Goal: Check status: Check status

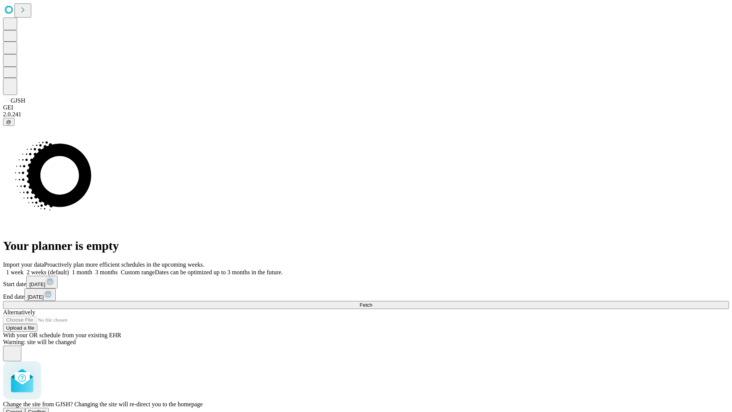
click at [46, 409] on span "Confirm" at bounding box center [37, 412] width 18 height 6
click at [24, 269] on label "1 week" at bounding box center [13, 272] width 21 height 6
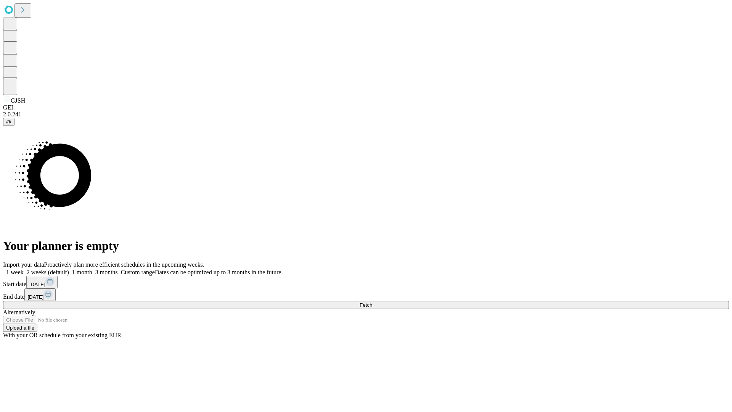
click at [372, 302] on span "Fetch" at bounding box center [365, 305] width 13 height 6
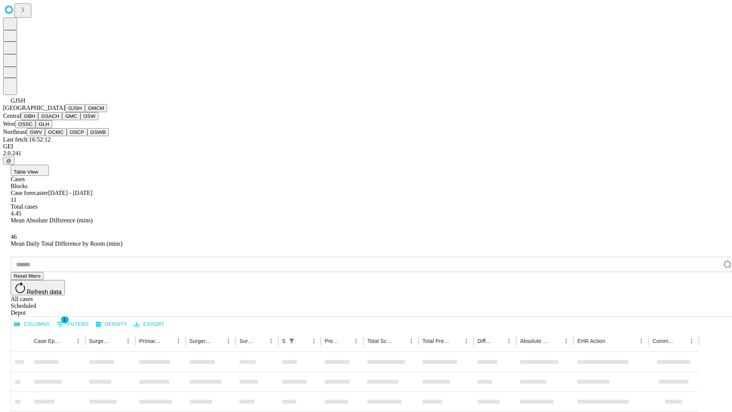
click at [85, 112] on button "GMCM" at bounding box center [96, 108] width 22 height 8
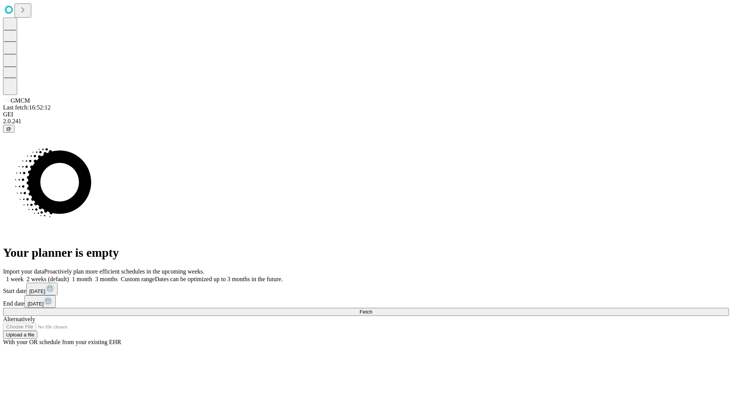
click at [24, 276] on label "1 week" at bounding box center [13, 279] width 21 height 6
click at [372, 309] on span "Fetch" at bounding box center [365, 312] width 13 height 6
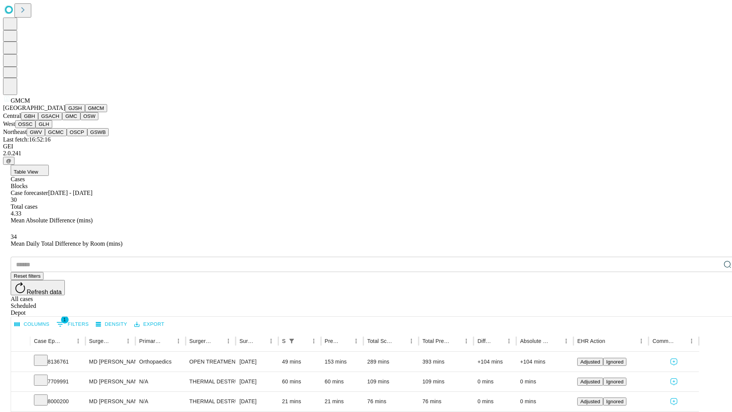
click at [38, 120] on button "GBH" at bounding box center [29, 116] width 17 height 8
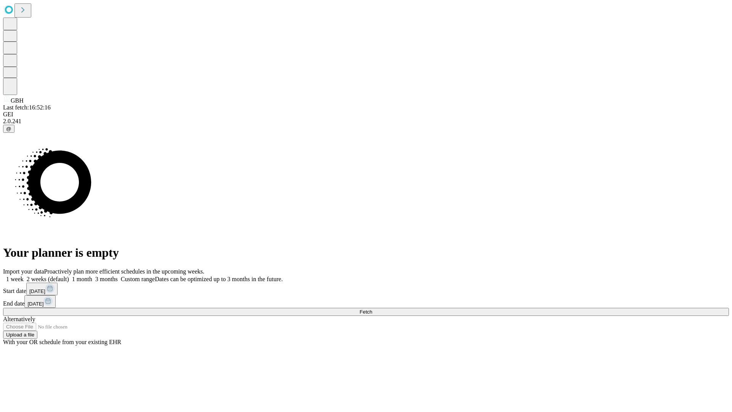
click at [24, 276] on label "1 week" at bounding box center [13, 279] width 21 height 6
click at [372, 309] on span "Fetch" at bounding box center [365, 312] width 13 height 6
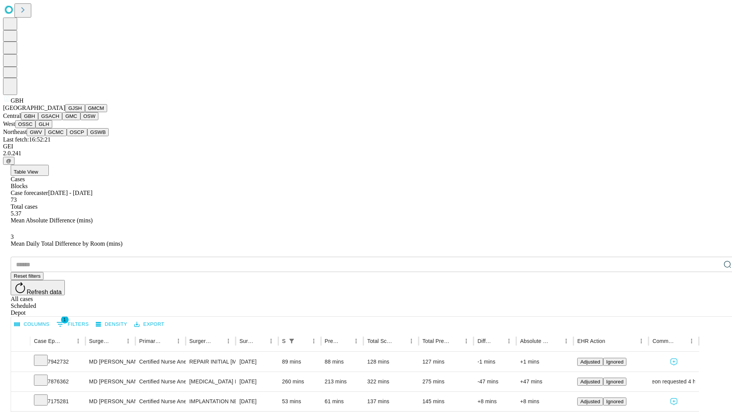
click at [59, 120] on button "GSACH" at bounding box center [50, 116] width 24 height 8
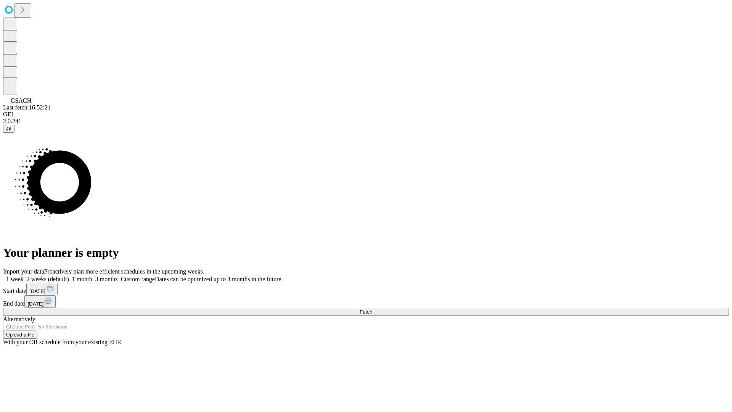
click at [372, 309] on span "Fetch" at bounding box center [365, 312] width 13 height 6
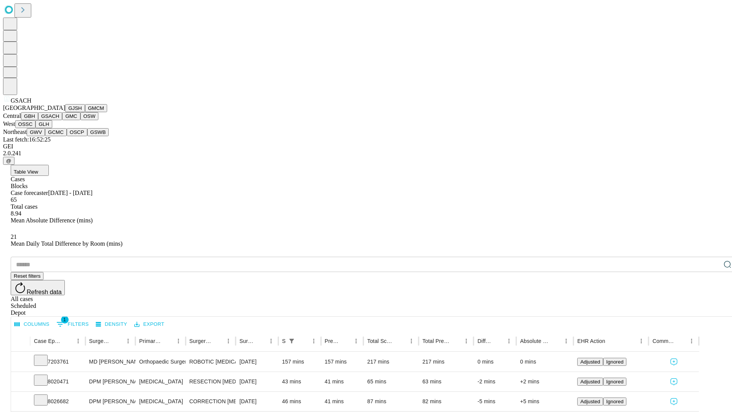
click at [62, 120] on button "GMC" at bounding box center [71, 116] width 18 height 8
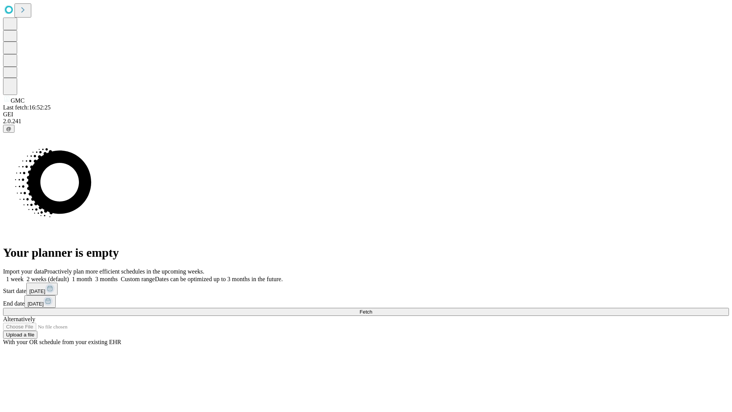
click at [24, 276] on label "1 week" at bounding box center [13, 279] width 21 height 6
click at [372, 309] on span "Fetch" at bounding box center [365, 312] width 13 height 6
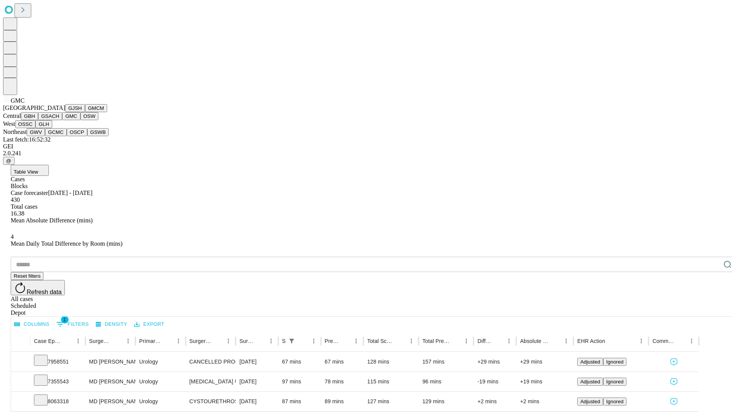
click at [80, 120] on button "OSW" at bounding box center [89, 116] width 18 height 8
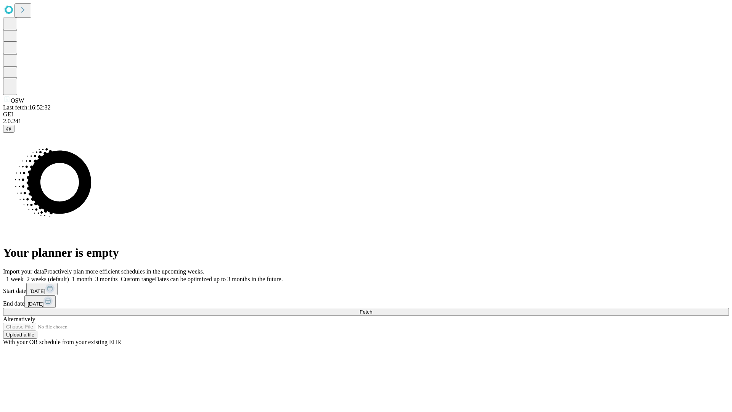
click at [24, 276] on label "1 week" at bounding box center [13, 279] width 21 height 6
click at [372, 309] on span "Fetch" at bounding box center [365, 312] width 13 height 6
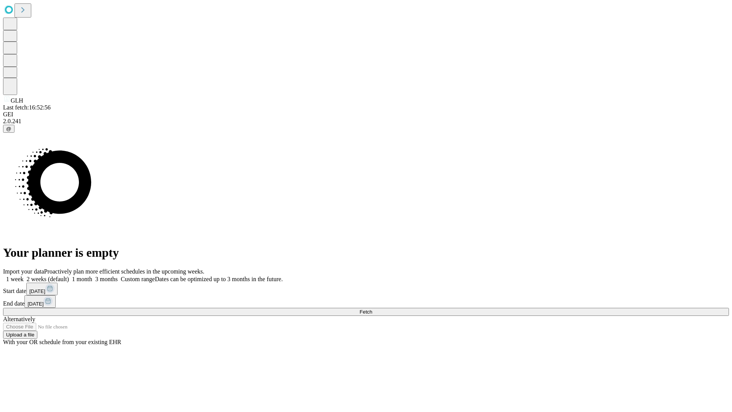
click at [24, 276] on label "1 week" at bounding box center [13, 279] width 21 height 6
click at [372, 309] on span "Fetch" at bounding box center [365, 312] width 13 height 6
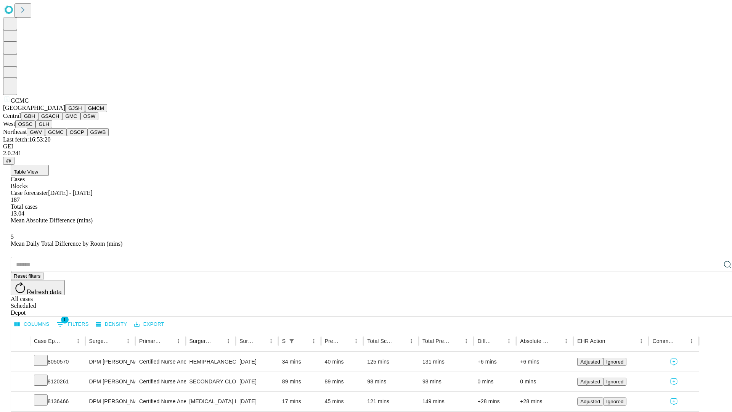
click at [67, 136] on button "OSCP" at bounding box center [77, 132] width 21 height 8
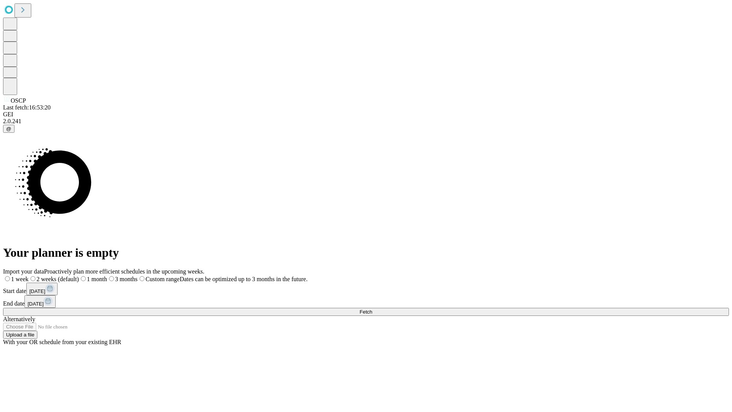
click at [29, 276] on label "1 week" at bounding box center [16, 279] width 26 height 6
click at [372, 309] on span "Fetch" at bounding box center [365, 312] width 13 height 6
